Goal: Navigation & Orientation: Find specific page/section

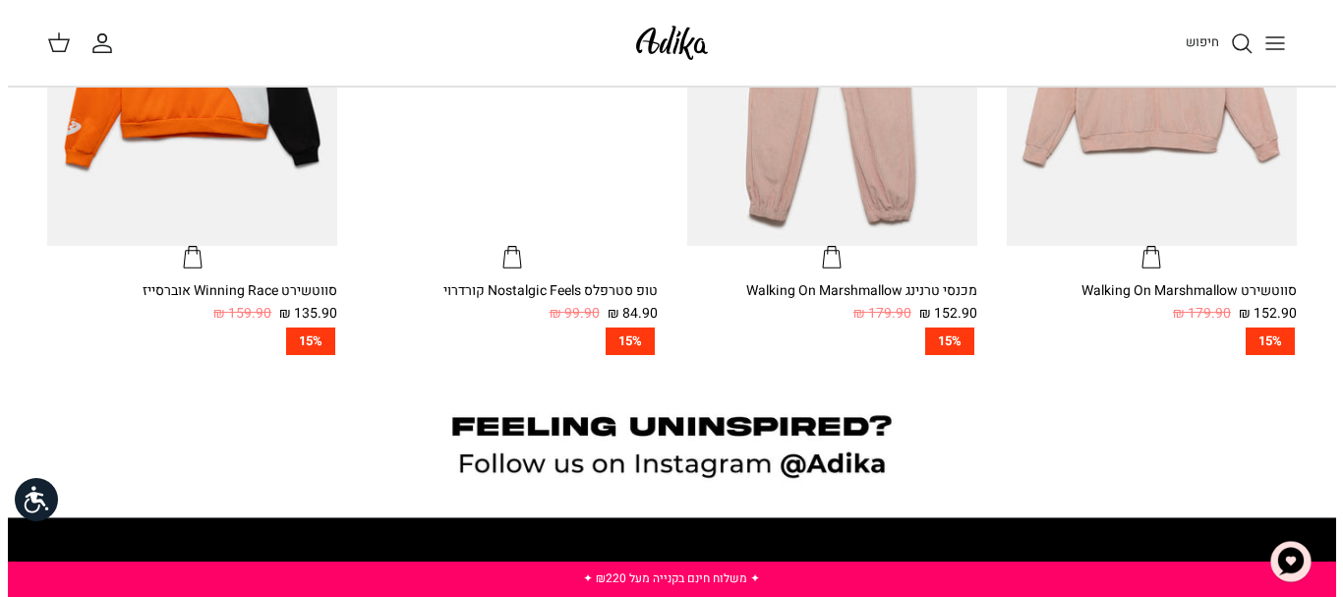
scroll to position [983, 0]
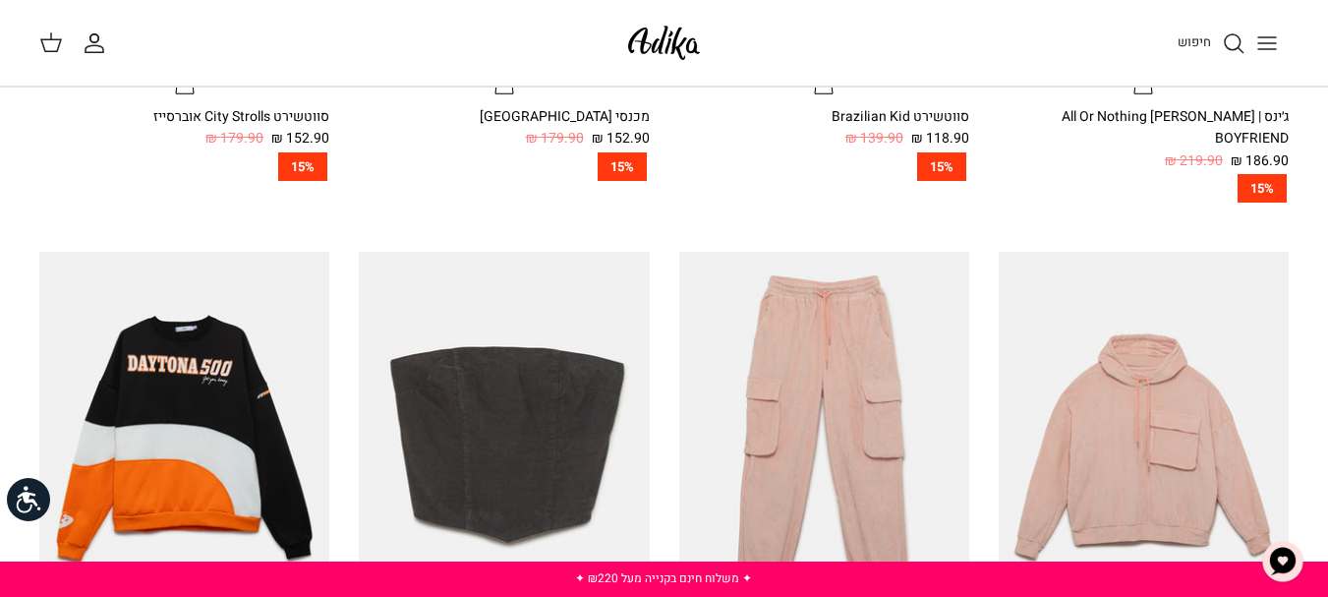
click at [1264, 45] on icon "Toggle menu" at bounding box center [1267, 43] width 24 height 24
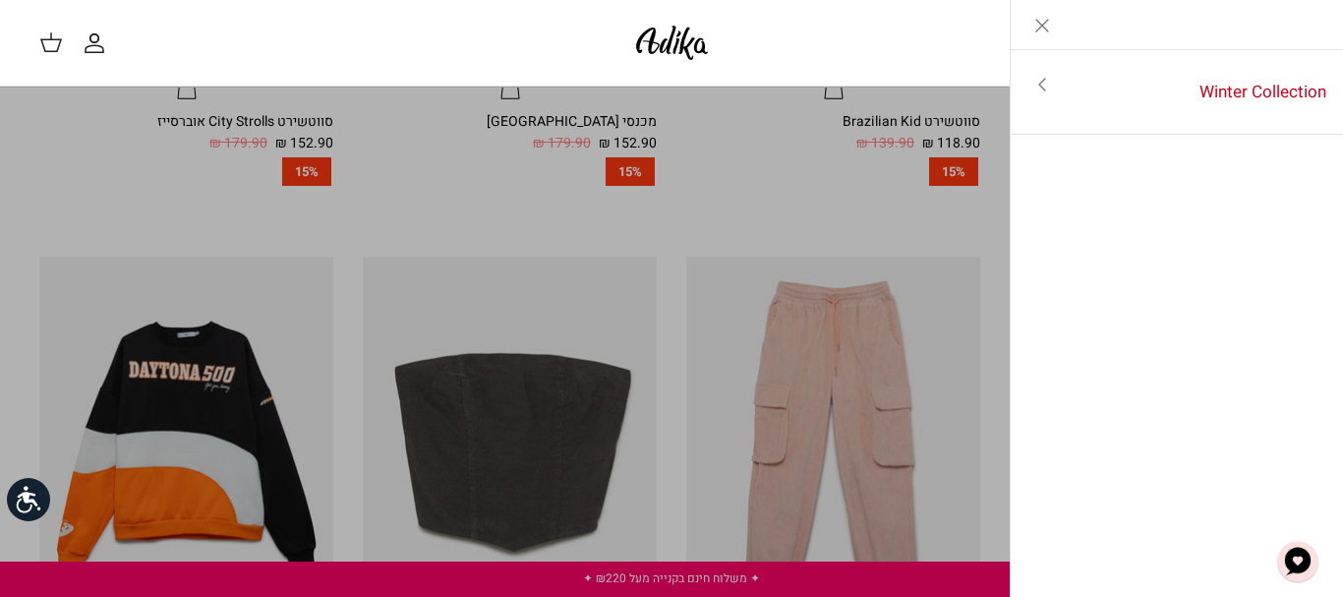
click at [1042, 85] on icon "Toggle menu" at bounding box center [1042, 85] width 24 height 24
click at [1276, 90] on link "לכל הפריטים" at bounding box center [1177, 86] width 314 height 49
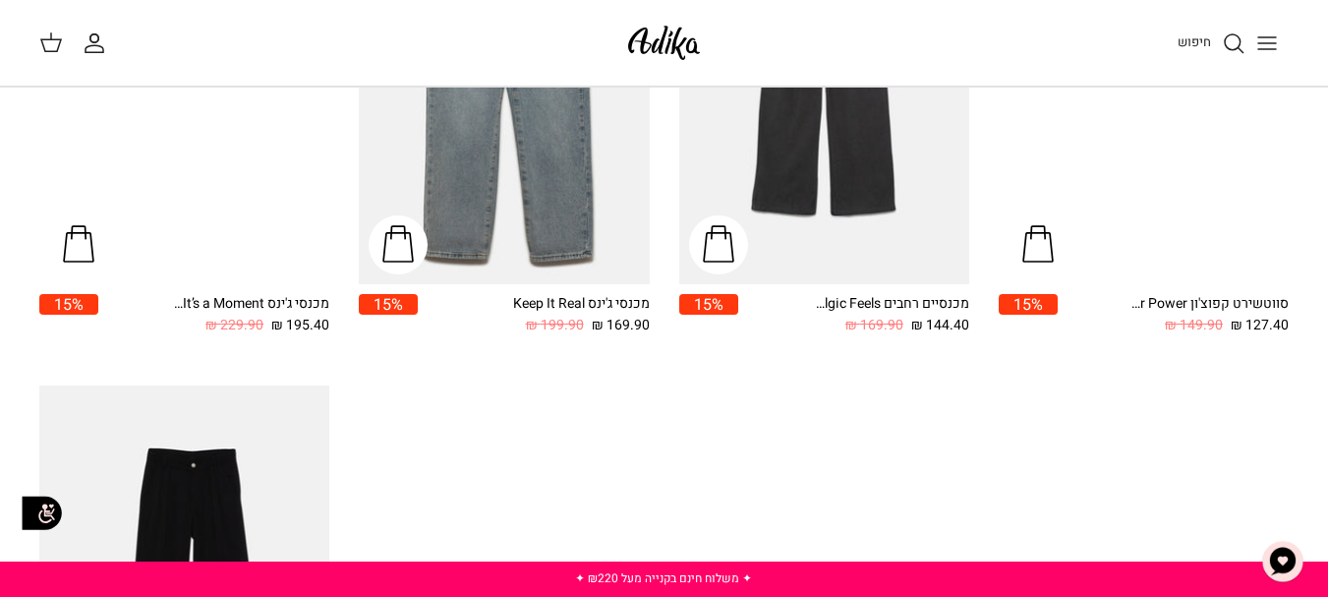
scroll to position [1858, 0]
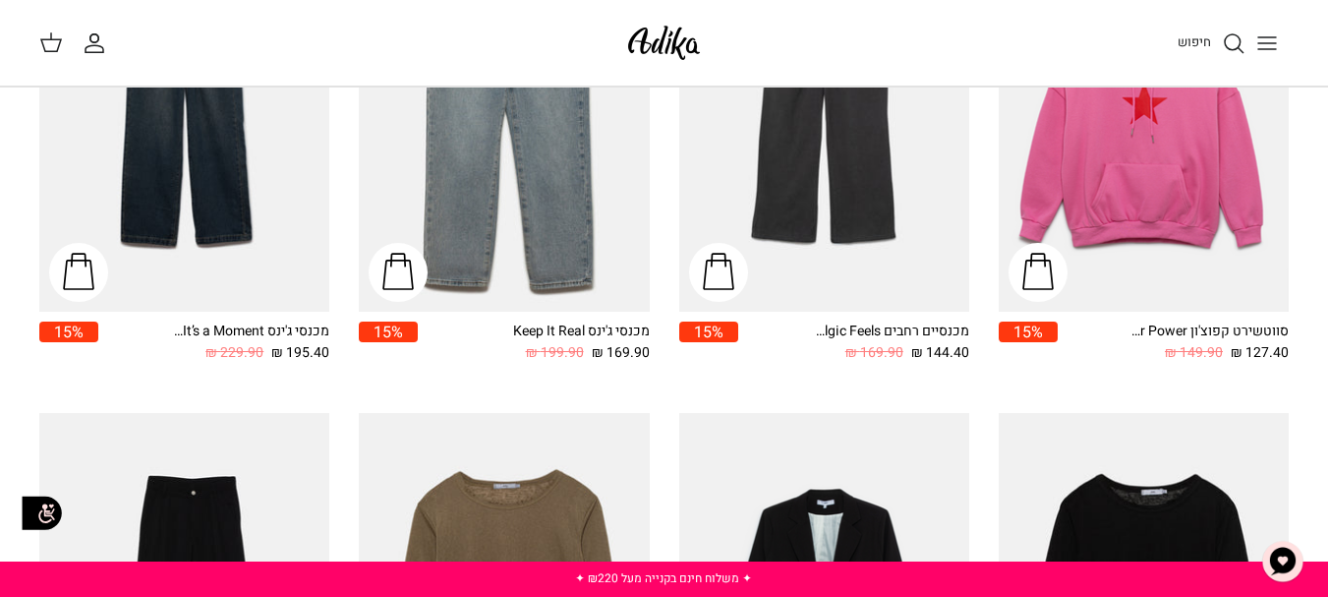
click at [656, 52] on img at bounding box center [664, 43] width 84 height 46
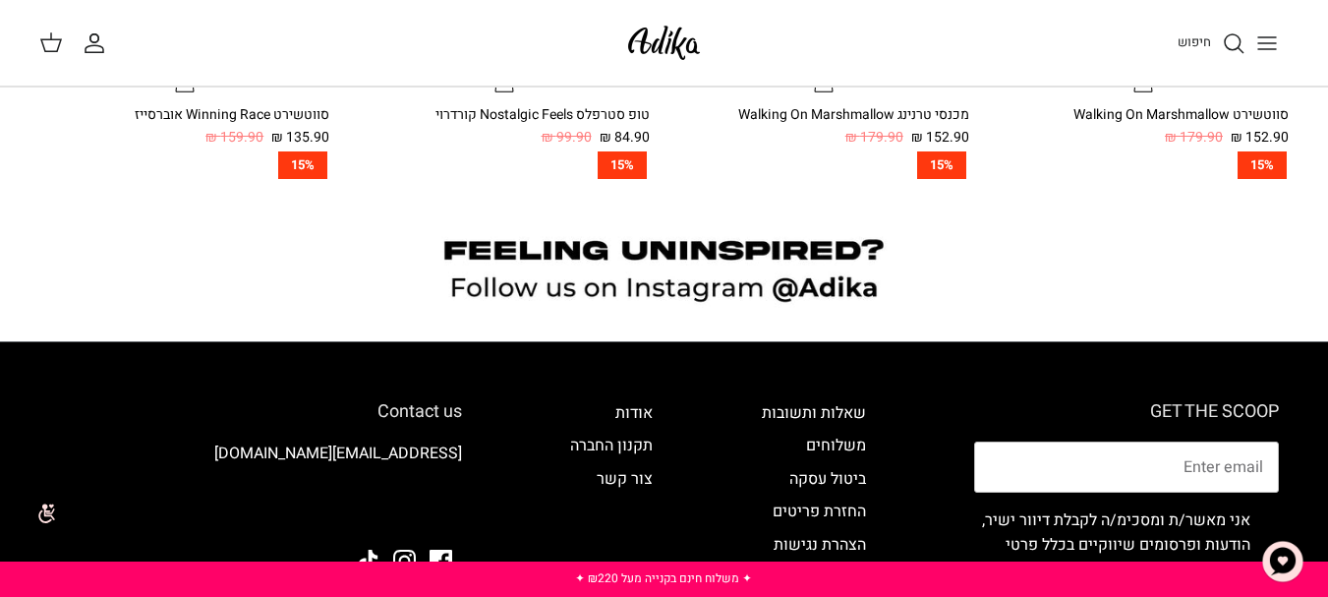
scroll to position [1671, 0]
